Goal: Task Accomplishment & Management: Complete application form

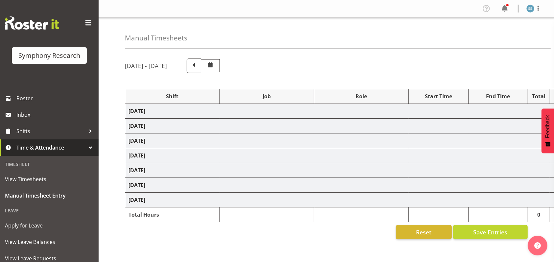
select select "1607"
select select "10587"
select select "47"
select select "26078"
select select "10587"
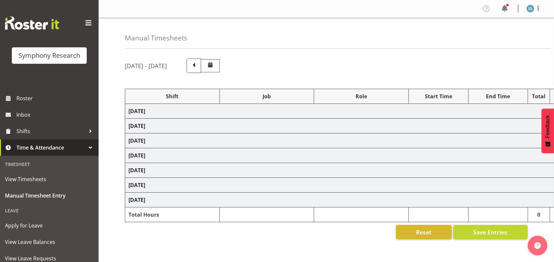
select select "47"
select select "48116"
select select "10587"
select select "47"
select select "56692"
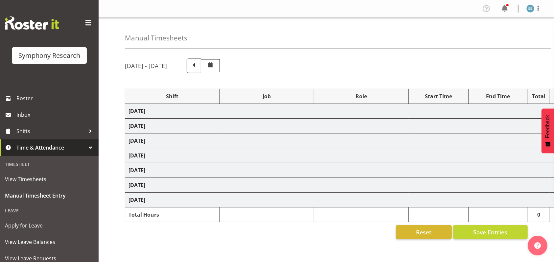
select select "10499"
select select "47"
select select "56692"
select select "10499"
select select "47"
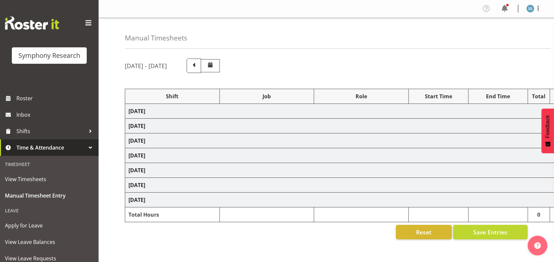
select select "48116"
select select "9426"
select select "47"
select select "56692"
select select "10499"
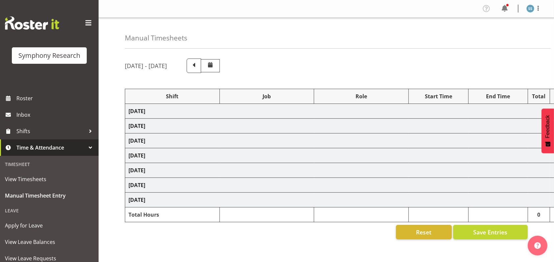
select select "47"
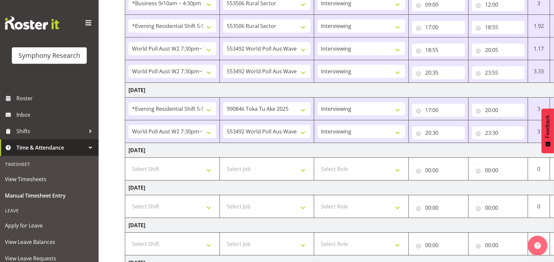
scroll to position [219, 0]
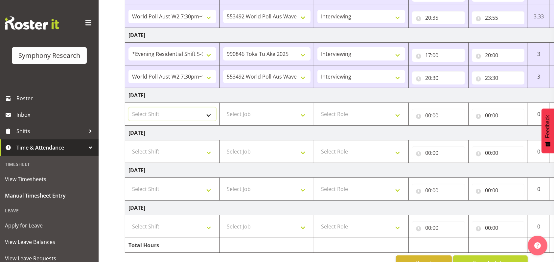
click at [209, 114] on select "Select Shift !!Weekend Residential (Roster IT Shift Label) *Business 9/10am ~ 4…" at bounding box center [172, 113] width 88 height 13
select select "48116"
click at [128, 107] on select "Select Shift !!Weekend Residential (Roster IT Shift Label) *Business 9/10am ~ 4…" at bounding box center [172, 113] width 88 height 13
click at [305, 114] on select "Select Job 550060 IF Admin 553492 World Poll Aus Wave 2 Main 2025 553493 World …" at bounding box center [267, 113] width 88 height 13
select select "9426"
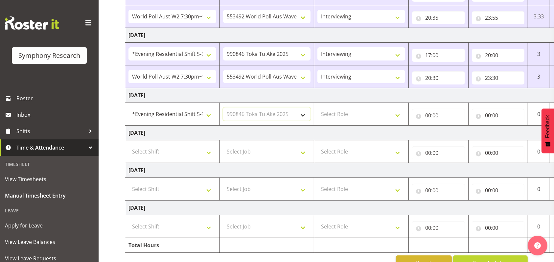
click at [223, 107] on select "Select Job 550060 IF Admin 553492 World Poll Aus Wave 2 Main 2025 553493 World …" at bounding box center [267, 113] width 88 height 13
click at [399, 113] on select "Select Role Briefing Interviewing" at bounding box center [361, 113] width 88 height 13
select select "47"
click at [317, 107] on select "Select Role Briefing Interviewing" at bounding box center [361, 113] width 88 height 13
click at [428, 113] on input "00:00" at bounding box center [438, 115] width 53 height 13
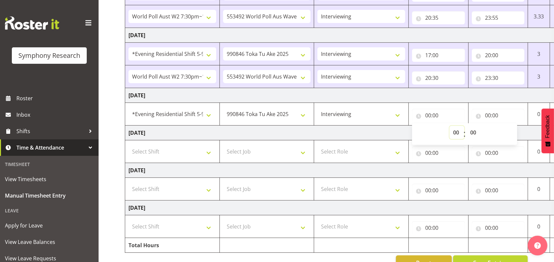
click at [455, 130] on select "00 01 02 03 04 05 06 07 08 09 10 11 12 13 14 15 16 17 18 19 20 21 22 23" at bounding box center [456, 132] width 15 height 13
select select "19"
click at [449, 126] on select "00 01 02 03 04 05 06 07 08 09 10 11 12 13 14 15 16 17 18 19 20 21 22 23" at bounding box center [456, 132] width 15 height 13
type input "19:00"
click at [474, 131] on select "00 01 02 03 04 05 06 07 08 09 10 11 12 13 14 15 16 17 18 19 20 21 22 23 24 25 2…" at bounding box center [474, 132] width 15 height 13
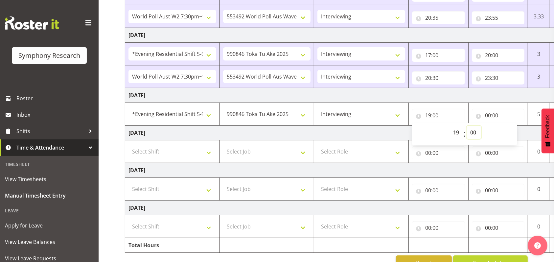
select select "30"
click at [467, 126] on select "00 01 02 03 04 05 06 07 08 09 10 11 12 13 14 15 16 17 18 19 20 21 22 23 24 25 2…" at bounding box center [474, 132] width 15 height 13
type input "19:30"
click at [489, 115] on input "00:00" at bounding box center [498, 115] width 53 height 13
click at [514, 132] on select "00 01 02 03 04 05 06 07 08 09 10 11 12 13 14 15 16 17 18 19 20 21 22 23" at bounding box center [516, 132] width 15 height 13
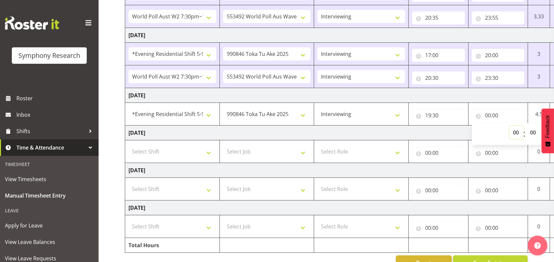
select select "20"
click at [509, 126] on select "00 01 02 03 04 05 06 07 08 09 10 11 12 13 14 15 16 17 18 19 20 21 22 23" at bounding box center [516, 132] width 15 height 13
type input "20:00"
click at [83, 20] on span at bounding box center [88, 23] width 11 height 11
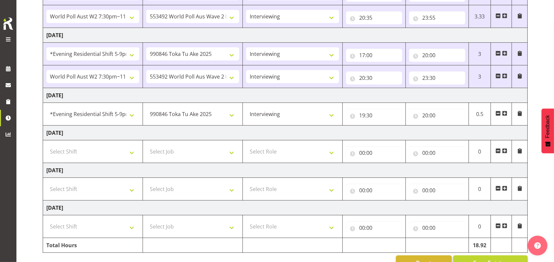
click at [504, 112] on span at bounding box center [504, 113] width 5 height 5
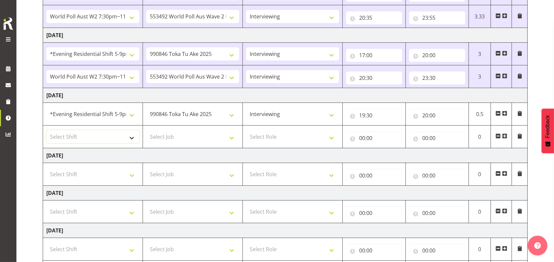
click at [131, 134] on select "Select Shift !!Weekend Residential (Roster IT Shift Label) *Business 9/10am ~ 4…" at bounding box center [92, 136] width 93 height 13
select select "56692"
click at [46, 130] on select "Select Shift !!Weekend Residential (Roster IT Shift Label) *Business 9/10am ~ 4…" at bounding box center [92, 136] width 93 height 13
click at [232, 136] on select "Select Job 550060 IF Admin 553492 World Poll Aus Wave 2 Main 2025 553493 World …" at bounding box center [192, 136] width 93 height 13
select select "10499"
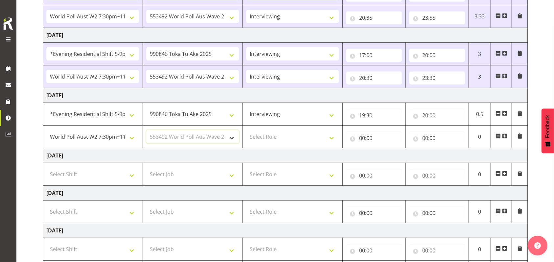
click at [146, 130] on select "Select Job 550060 IF Admin 553492 World Poll Aus Wave 2 Main 2025 553493 World …" at bounding box center [192, 136] width 93 height 13
click at [331, 135] on select "Select Role Briefing Interviewing" at bounding box center [292, 136] width 93 height 13
select select "47"
click at [246, 130] on select "Select Role Briefing Interviewing" at bounding box center [292, 136] width 93 height 13
click at [363, 135] on input "00:00" at bounding box center [374, 137] width 56 height 13
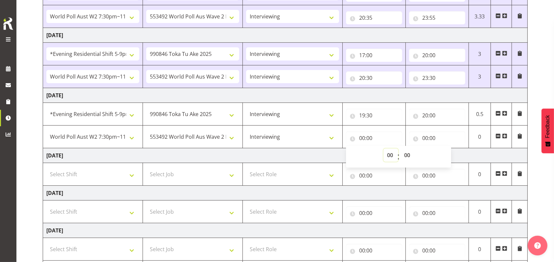
click at [390, 155] on select "00 01 02 03 04 05 06 07 08 09 10 11 12 13 14 15 16 17 18 19 20 21 22 23" at bounding box center [390, 154] width 15 height 13
select select "20"
click at [383, 148] on select "00 01 02 03 04 05 06 07 08 09 10 11 12 13 14 15 16 17 18 19 20 21 22 23" at bounding box center [390, 154] width 15 height 13
type input "20:00"
click at [426, 139] on input "00:00" at bounding box center [437, 137] width 56 height 13
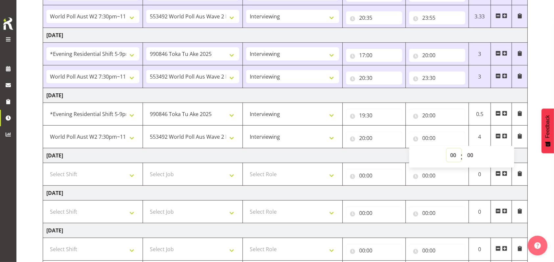
click at [453, 154] on select "00 01 02 03 04 05 06 07 08 09 10 11 12 13 14 15 16 17 18 19 20 21 22 23" at bounding box center [453, 154] width 15 height 13
select select "22"
click at [446, 148] on select "00 01 02 03 04 05 06 07 08 09 10 11 12 13 14 15 16 17 18 19 20 21 22 23" at bounding box center [453, 154] width 15 height 13
type input "22:00"
click at [455, 154] on select "00 01 02 03 04 05 06 07 08 09 10 11 12 13 14 15 16 17 18 19 20 21 22 23" at bounding box center [453, 154] width 15 height 13
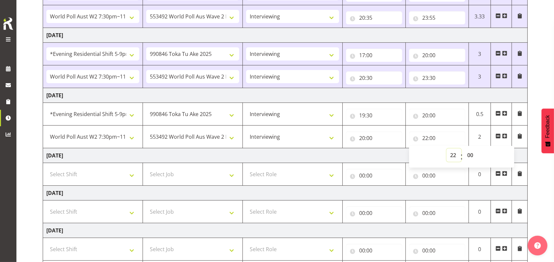
select select "23"
click at [446, 148] on select "00 01 02 03 04 05 06 07 08 09 10 11 12 13 14 15 16 17 18 19 20 21 22 23" at bounding box center [453, 154] width 15 height 13
type input "23:00"
click at [469, 153] on select "00 01 02 03 04 05 06 07 08 09 10 11 12 13 14 15 16 17 18 19 20 21 22 23 24 25 2…" at bounding box center [471, 154] width 15 height 13
select select "30"
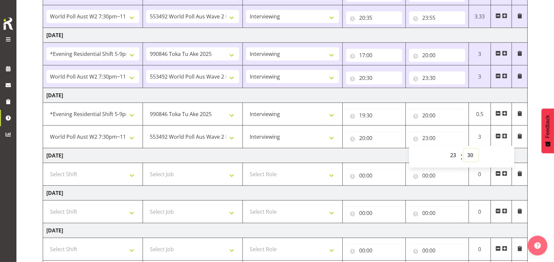
click at [464, 148] on select "00 01 02 03 04 05 06 07 08 09 10 11 12 13 14 15 16 17 18 19 20 21 22 23 24 25 2…" at bounding box center [471, 154] width 15 height 13
type input "23:30"
click at [400, 154] on td "[DATE]" at bounding box center [285, 155] width 485 height 15
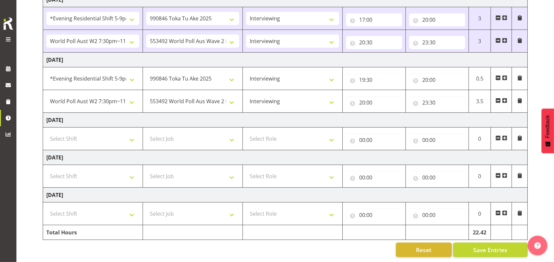
scroll to position [260, 0]
click at [496, 245] on span "Save Entries" at bounding box center [490, 249] width 34 height 9
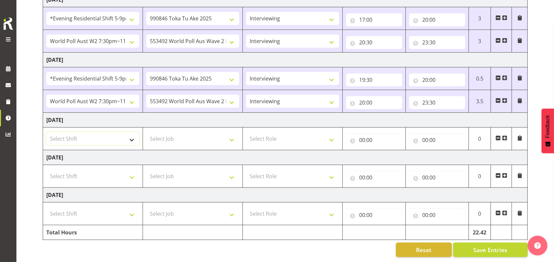
click at [133, 133] on select "Select Shift !!Weekend Residential (Roster IT Shift Label) *Business 9/10am ~ 4…" at bounding box center [92, 138] width 93 height 13
select select "26078"
click at [46, 132] on select "Select Shift !!Weekend Residential (Roster IT Shift Label) *Business 9/10am ~ 4…" at bounding box center [92, 138] width 93 height 13
click at [229, 132] on select "Select Job 550060 IF Admin 553492 World Poll Aus Wave 2 Main 2025 553493 World …" at bounding box center [192, 138] width 93 height 13
select select "10499"
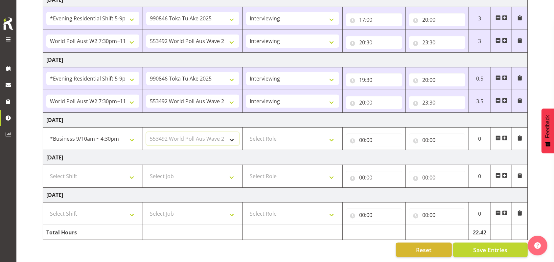
click at [146, 132] on select "Select Job 550060 IF Admin 553492 World Poll Aus Wave 2 Main 2025 553493 World …" at bounding box center [192, 138] width 93 height 13
click at [336, 132] on select "Select Role Briefing Interviewing" at bounding box center [292, 138] width 93 height 13
select select "47"
click at [246, 132] on select "Select Role Briefing Interviewing" at bounding box center [292, 138] width 93 height 13
click at [359, 133] on input "00:00" at bounding box center [374, 139] width 56 height 13
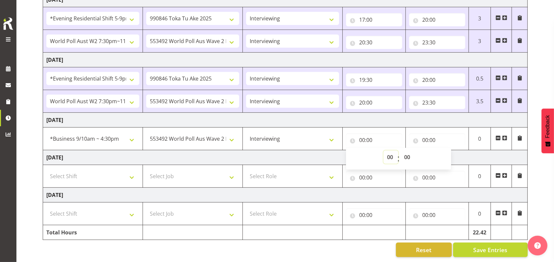
click at [390, 150] on select "00 01 02 03 04 05 06 07 08 09 10 11 12 13 14 15 16 17 18 19 20 21 22 23" at bounding box center [390, 156] width 15 height 13
select select "16"
click at [383, 150] on select "00 01 02 03 04 05 06 07 08 09 10 11 12 13 14 15 16 17 18 19 20 21 22 23" at bounding box center [390, 156] width 15 height 13
type input "16:00"
click at [426, 133] on input "00:00" at bounding box center [437, 139] width 56 height 13
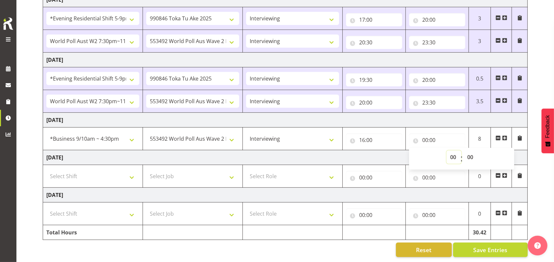
click at [453, 150] on select "00 01 02 03 04 05 06 07 08 09 10 11 12 13 14 15 16 17 18 19 20 21 22 23" at bounding box center [453, 156] width 15 height 13
select select "21"
click at [446, 150] on select "00 01 02 03 04 05 06 07 08 09 10 11 12 13 14 15 16 17 18 19 20 21 22 23" at bounding box center [453, 156] width 15 height 13
type input "21:00"
click at [393, 114] on td "[DATE]" at bounding box center [285, 120] width 485 height 15
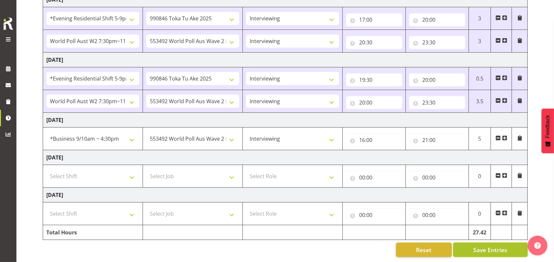
click at [489, 245] on span "Save Entries" at bounding box center [490, 249] width 34 height 9
